Goal: Task Accomplishment & Management: Manage account settings

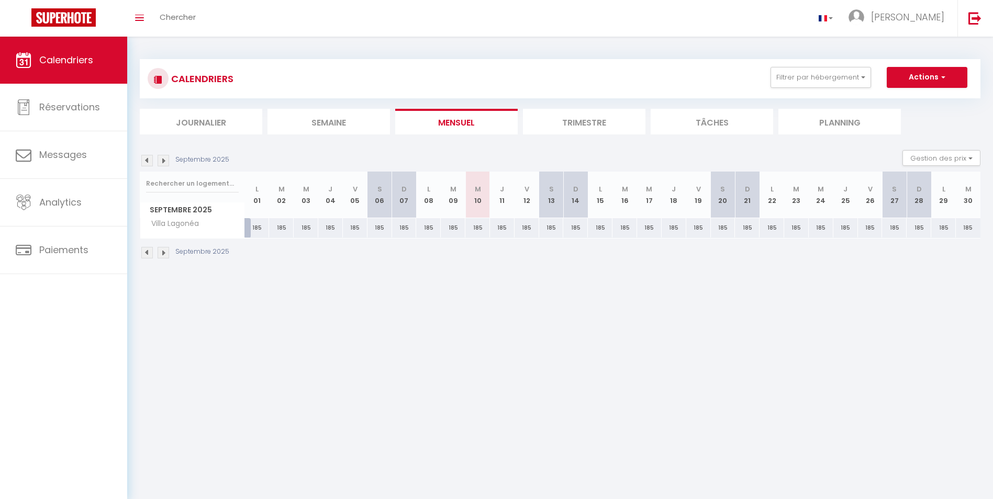
click at [164, 251] on img at bounding box center [164, 253] width 12 height 12
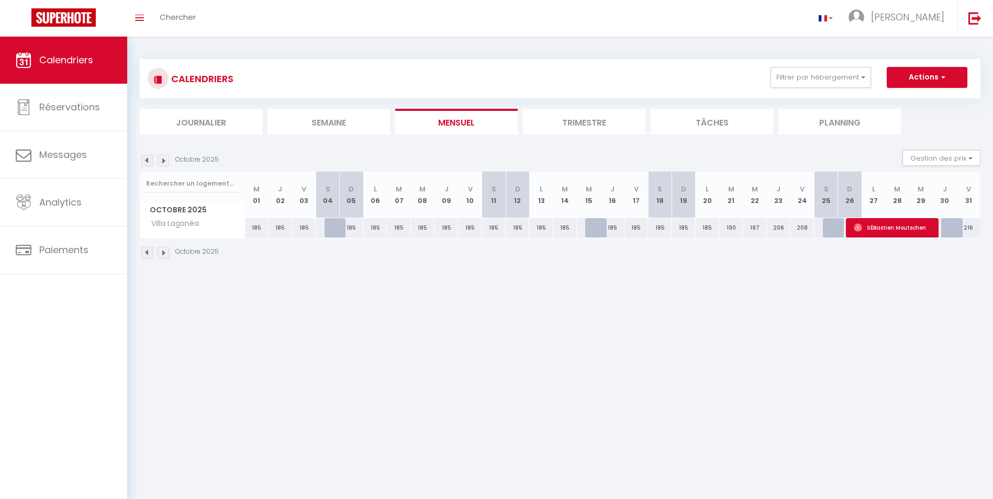
click at [164, 251] on img at bounding box center [164, 253] width 12 height 12
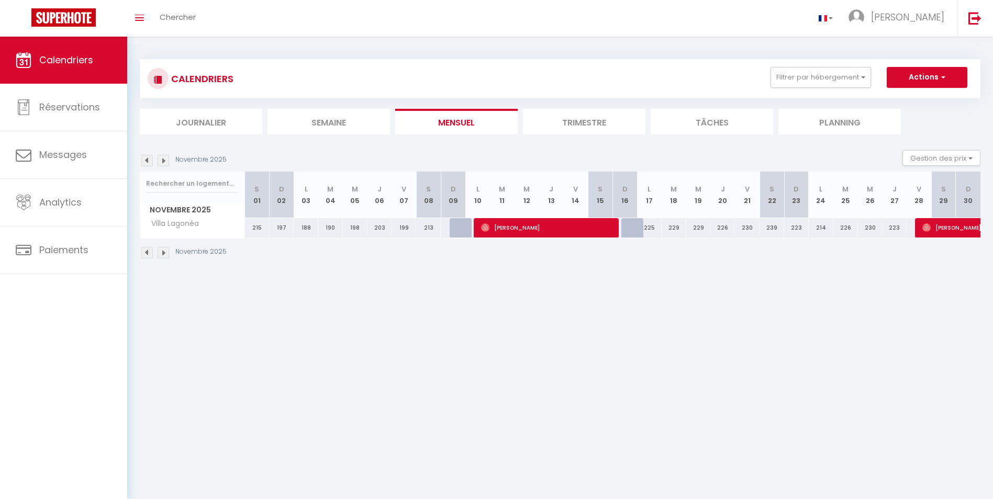
click at [164, 251] on img at bounding box center [164, 253] width 12 height 12
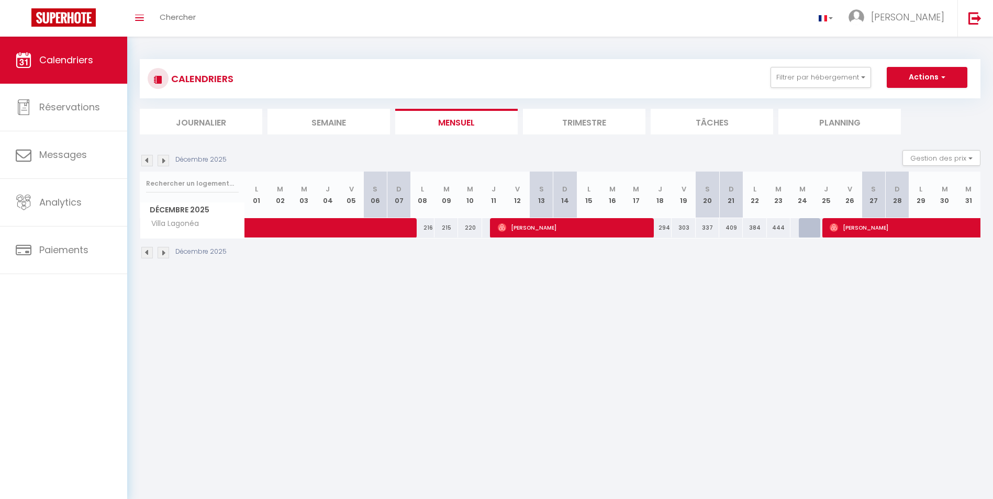
click at [164, 251] on img at bounding box center [164, 253] width 12 height 12
select select
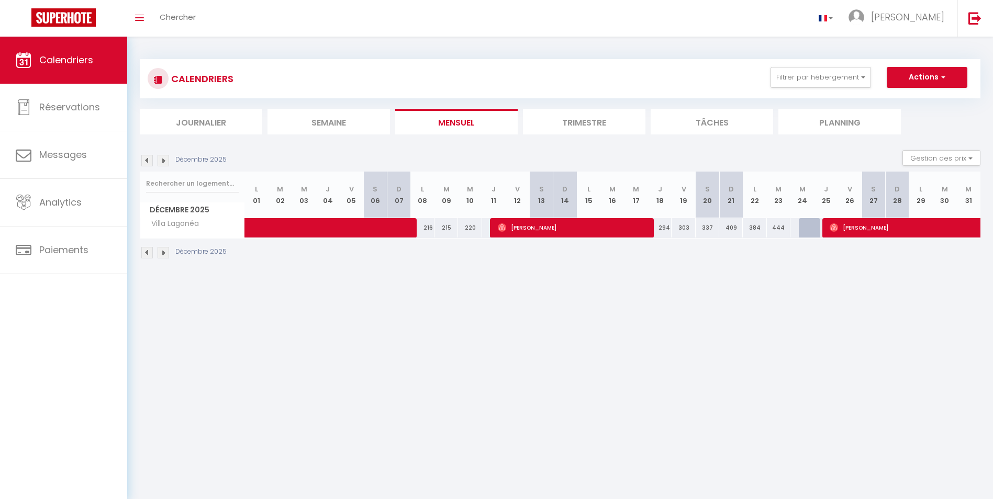
select select
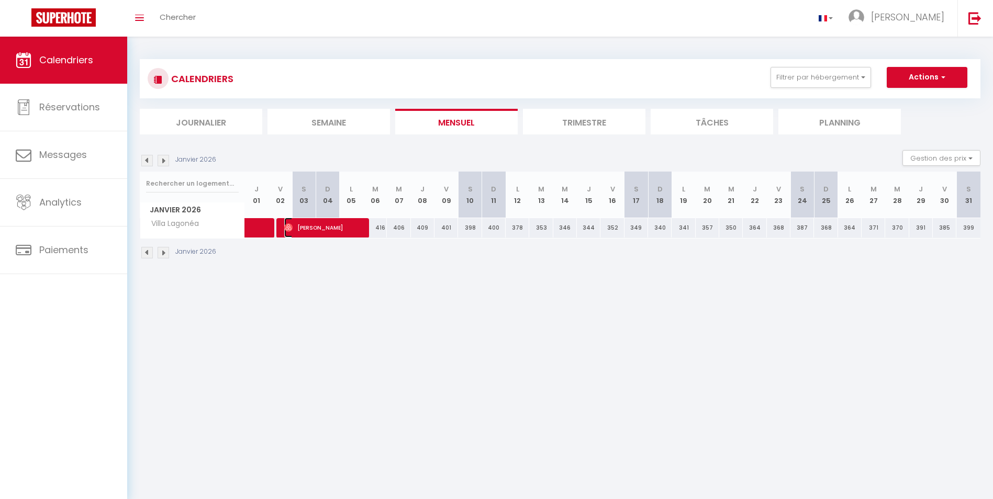
click at [313, 229] on span "[PERSON_NAME]" at bounding box center [323, 228] width 78 height 20
select select "OK"
select select "0"
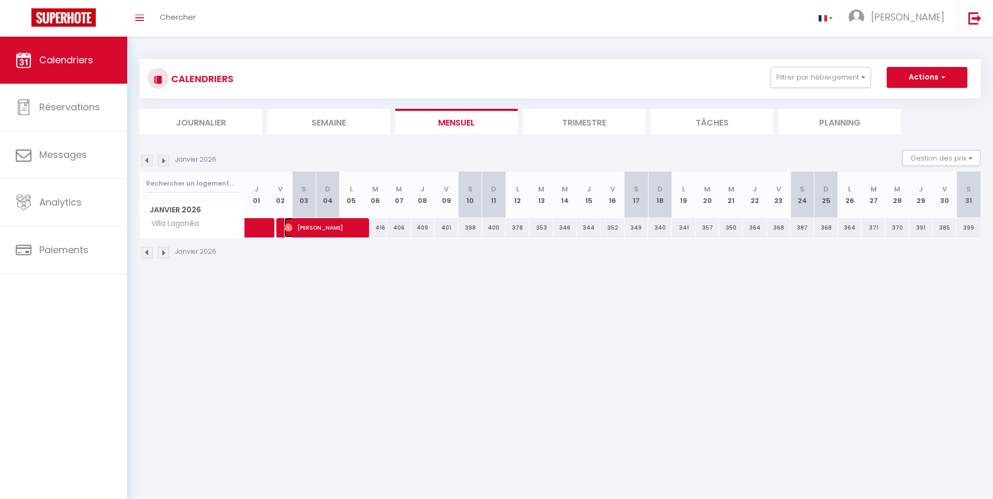
select select "1"
select select
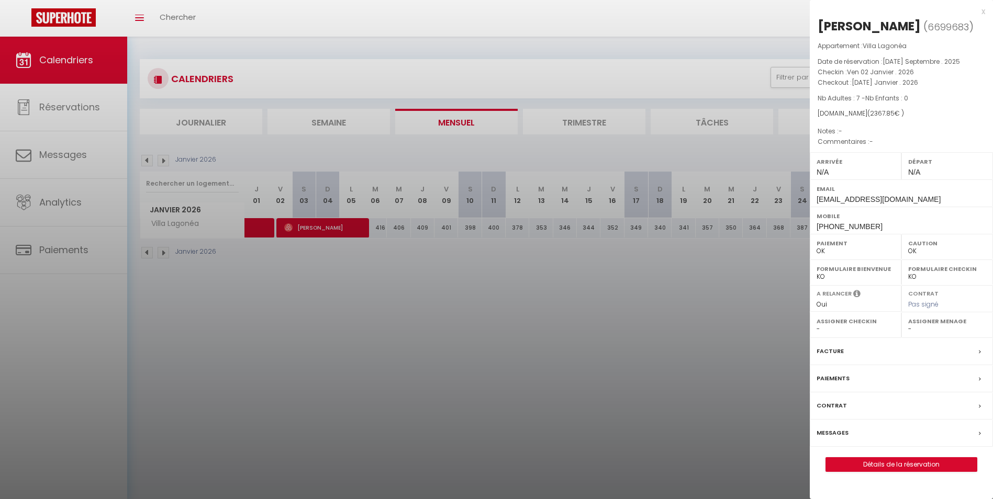
click at [167, 253] on div at bounding box center [496, 249] width 993 height 499
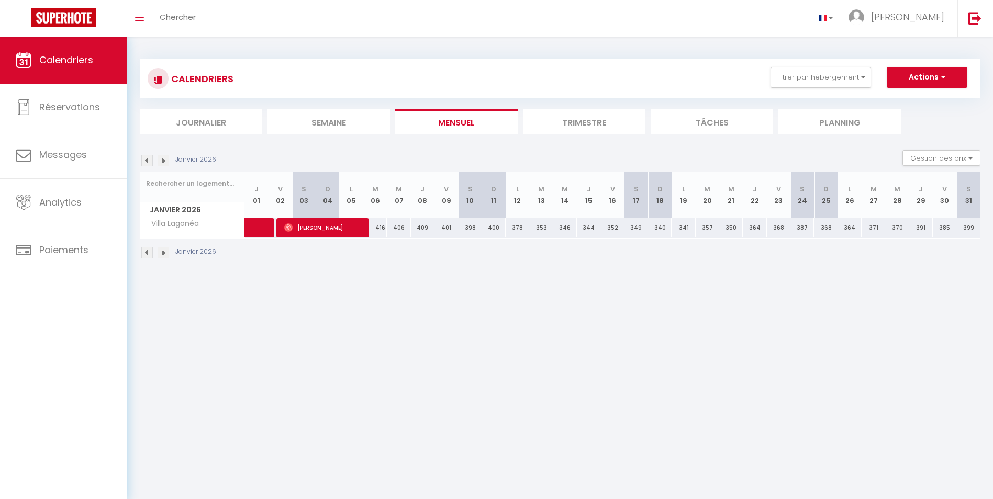
click at [162, 250] on img at bounding box center [164, 253] width 12 height 12
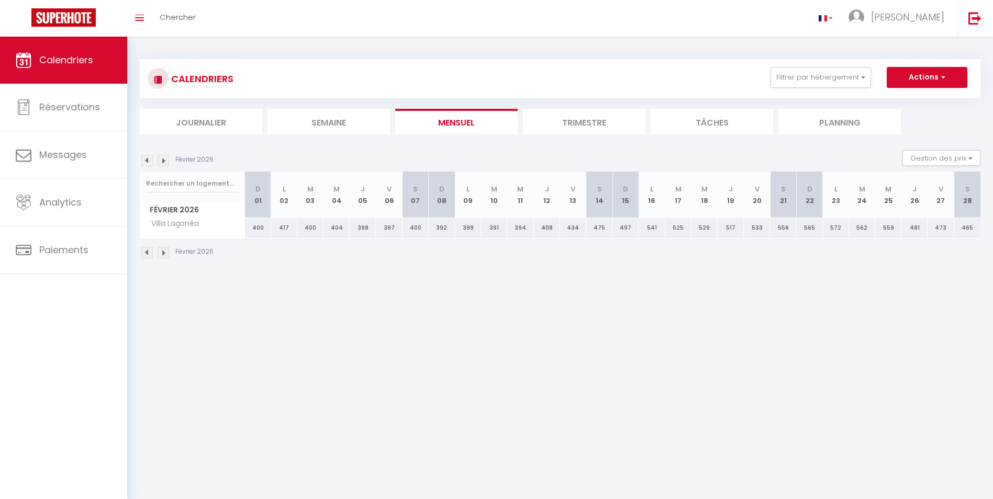
click at [148, 251] on img at bounding box center [147, 253] width 12 height 12
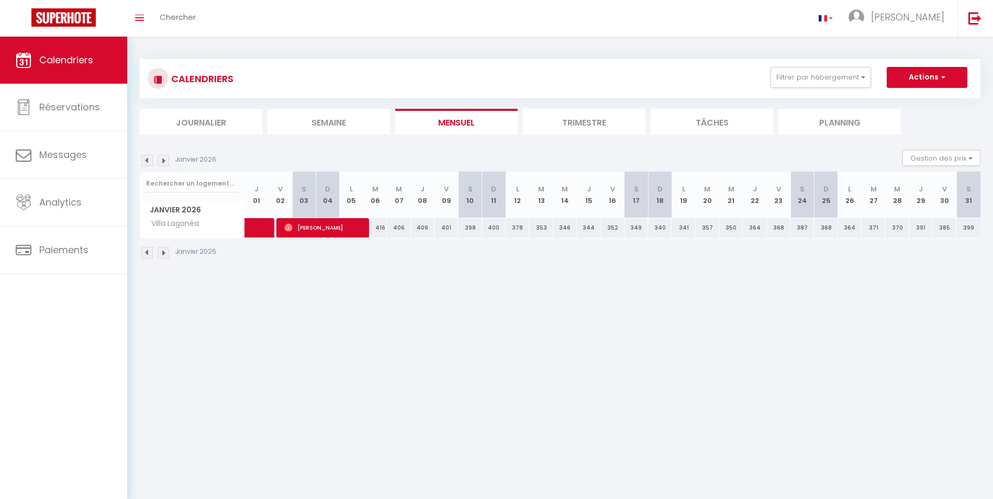
click at [148, 251] on img at bounding box center [147, 253] width 12 height 12
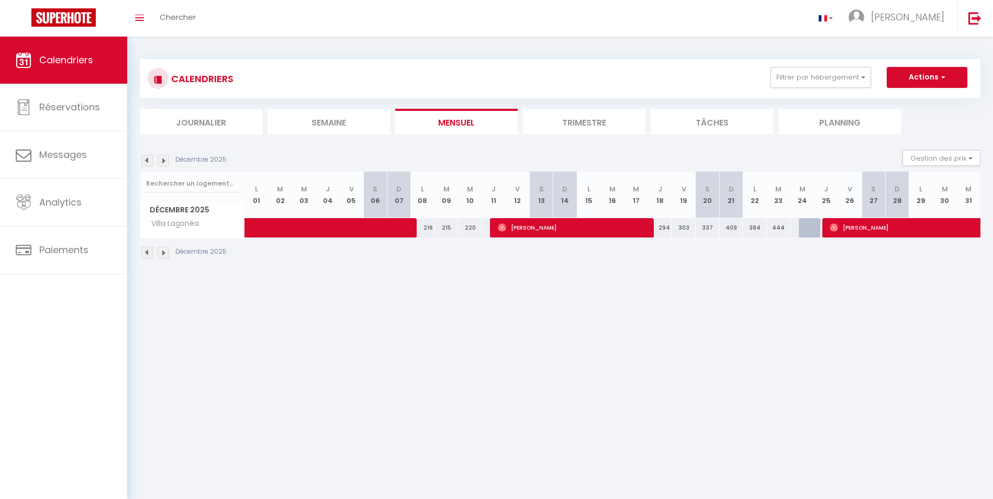
click at [148, 251] on img at bounding box center [147, 253] width 12 height 12
